Goal: Task Accomplishment & Management: Manage account settings

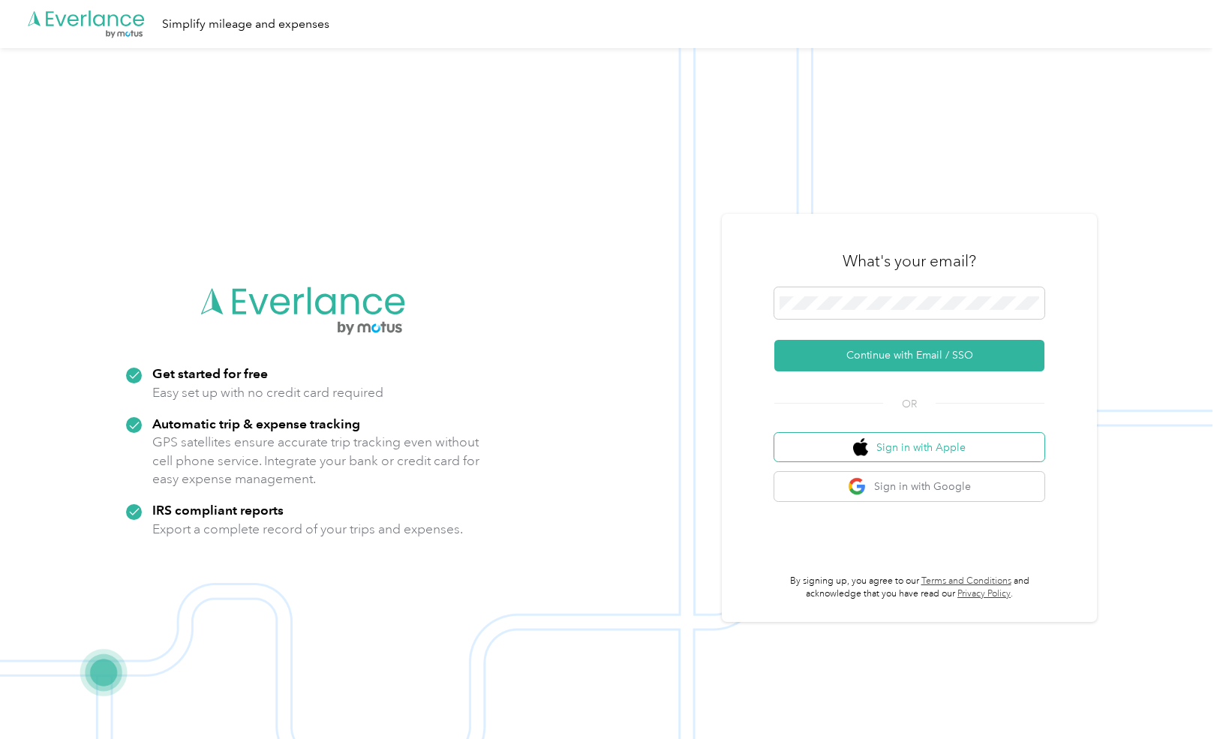
click at [919, 443] on button "Sign in with Apple" at bounding box center [909, 447] width 270 height 29
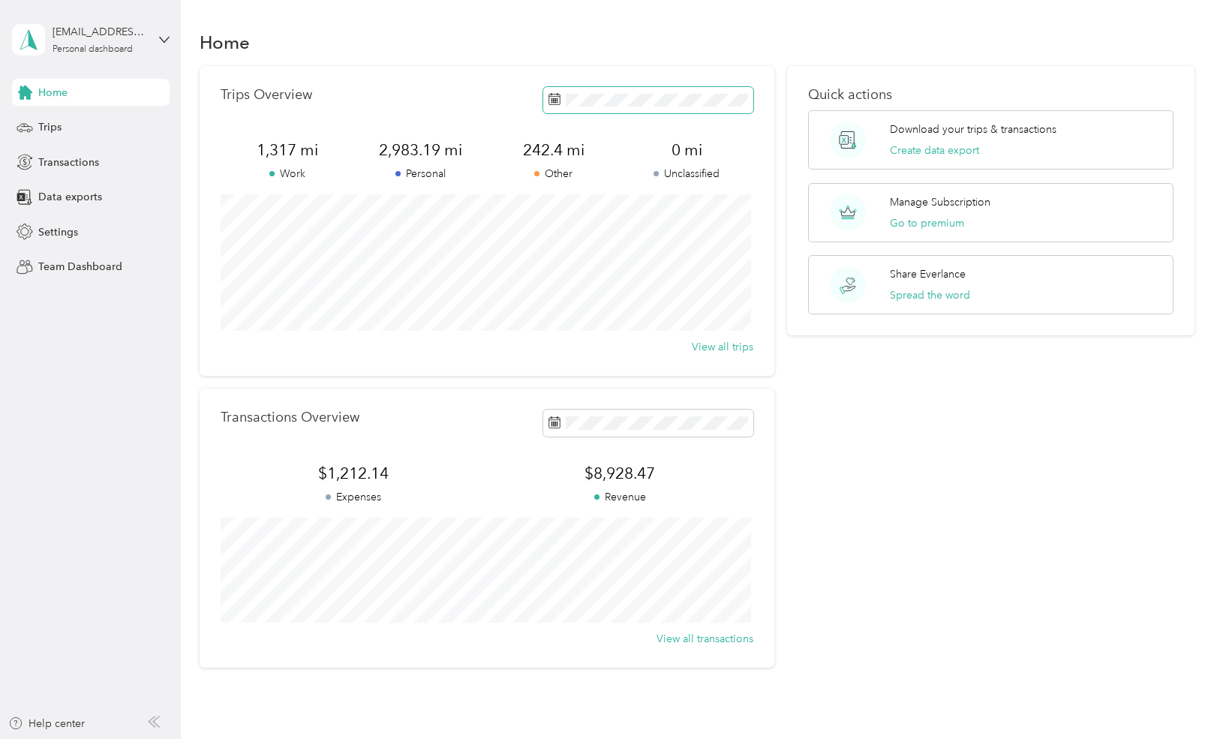
click at [555, 100] on icon at bounding box center [554, 99] width 12 height 12
click at [745, 218] on button "Last month" at bounding box center [753, 225] width 92 height 26
click at [551, 102] on rect at bounding box center [552, 103] width 2 height 2
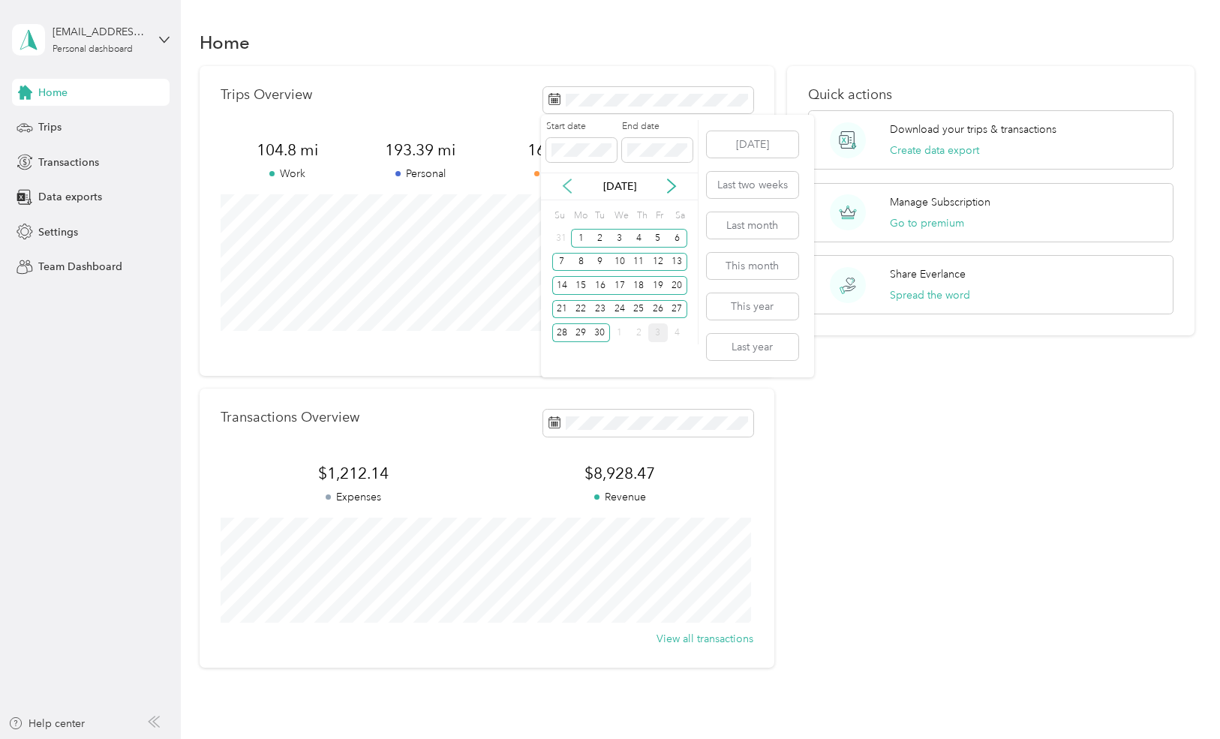
click at [569, 188] on icon at bounding box center [567, 186] width 15 height 15
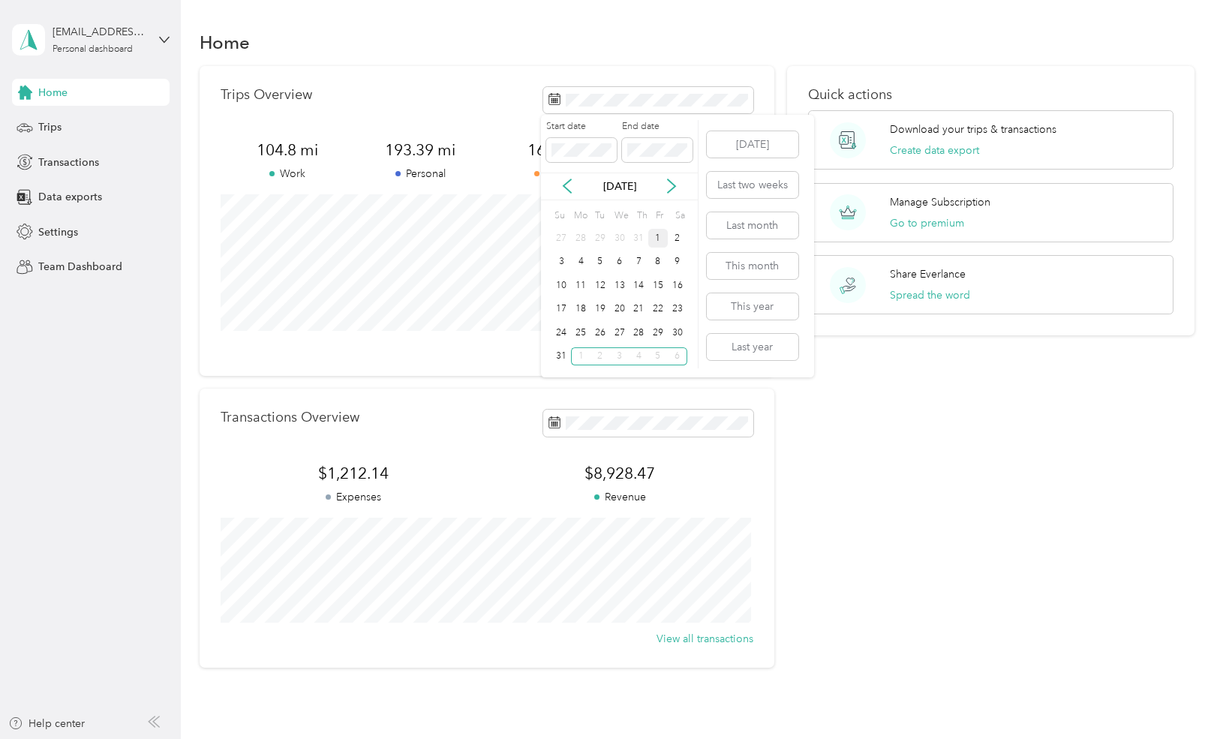
click at [661, 236] on div "1" at bounding box center [658, 238] width 20 height 19
click at [558, 355] on div "31" at bounding box center [562, 356] width 20 height 19
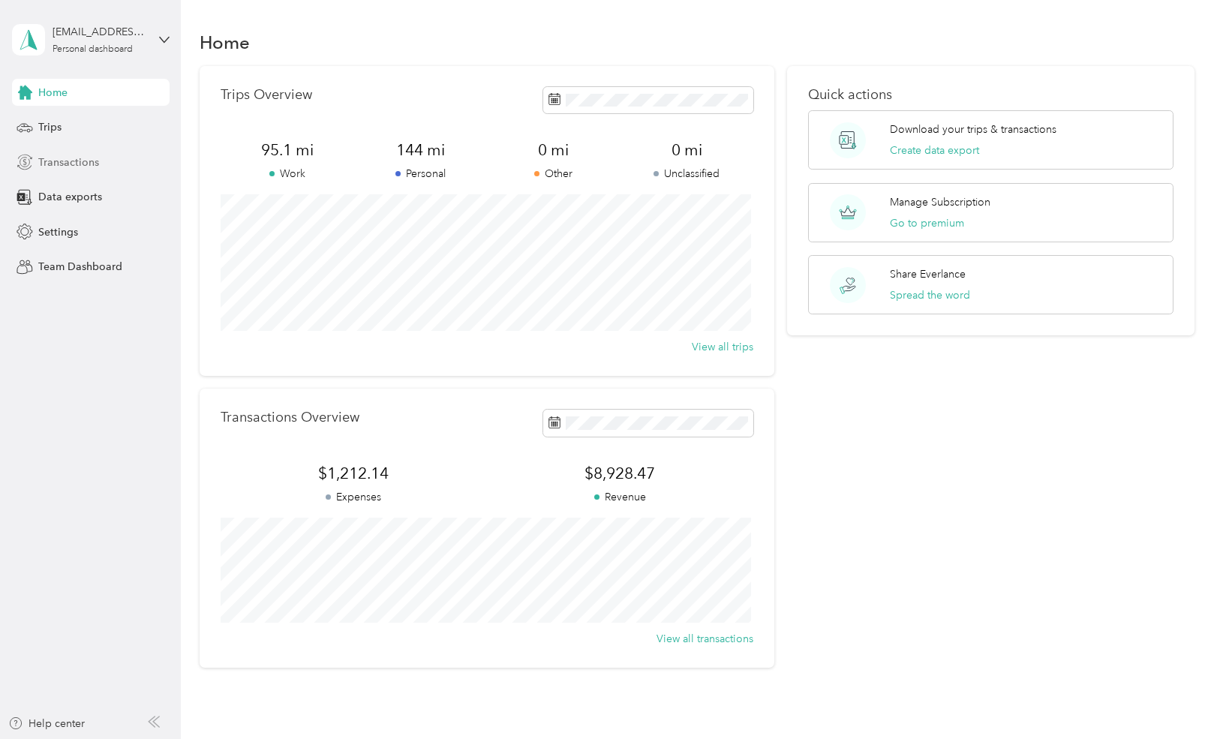
click at [80, 164] on span "Transactions" at bounding box center [68, 163] width 61 height 16
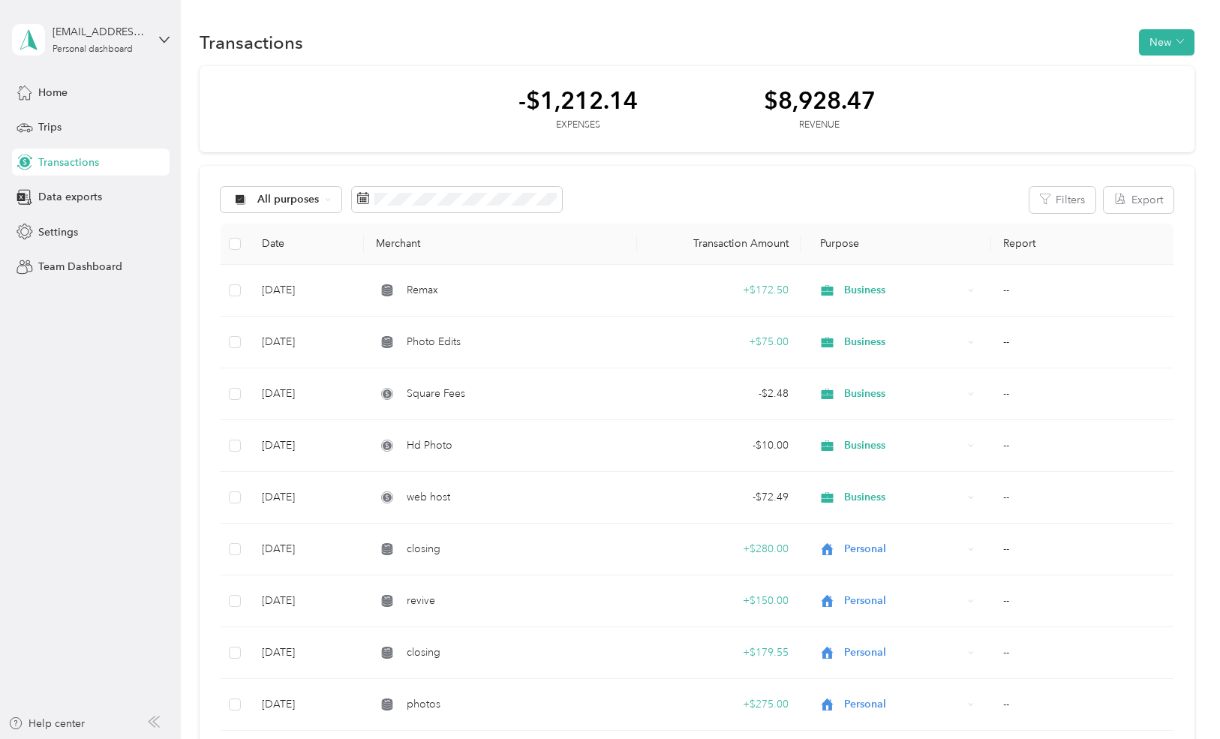
click at [278, 240] on th "Date" at bounding box center [307, 244] width 115 height 41
